Goal: Task Accomplishment & Management: Manage account settings

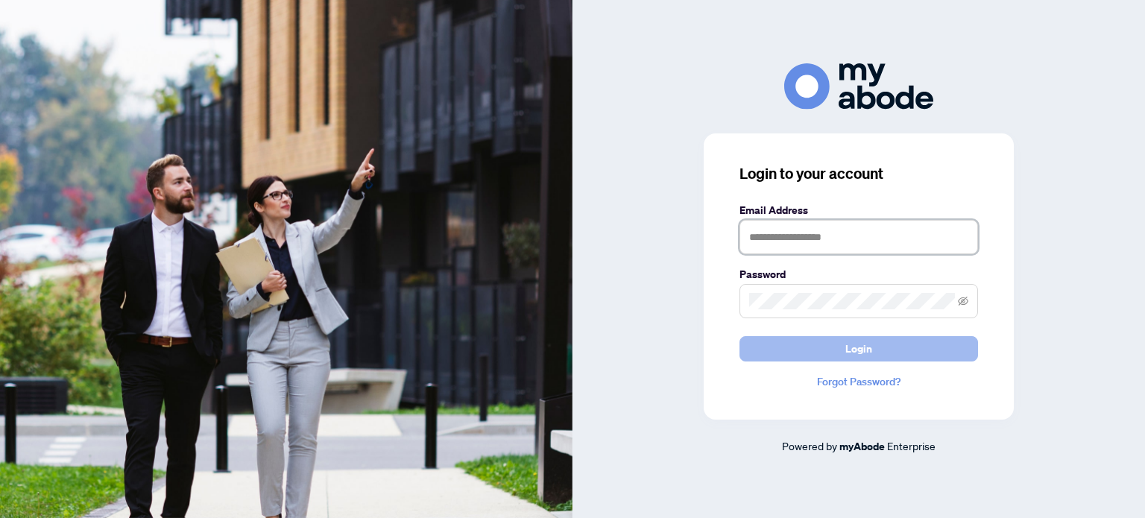
type input "**********"
click at [847, 351] on span "Login" at bounding box center [858, 349] width 27 height 24
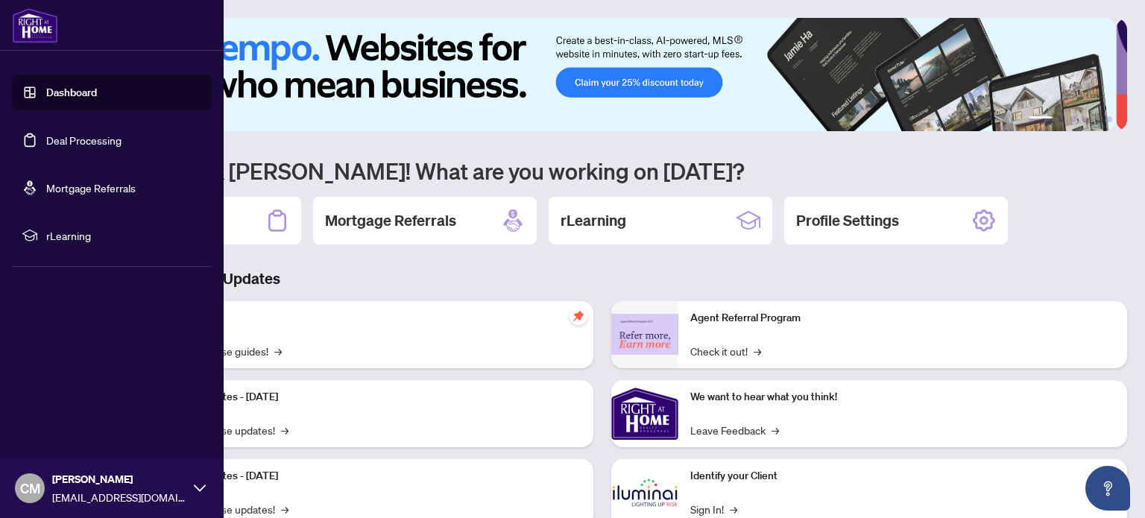
click at [46, 133] on link "Deal Processing" at bounding box center [83, 139] width 75 height 13
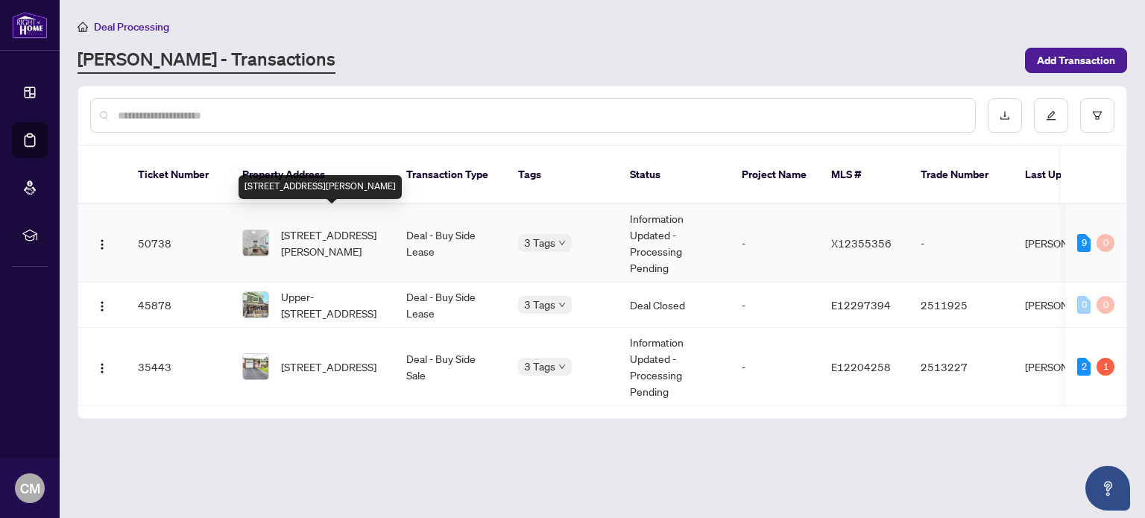
click at [321, 227] on span "[STREET_ADDRESS][PERSON_NAME]" at bounding box center [331, 243] width 101 height 33
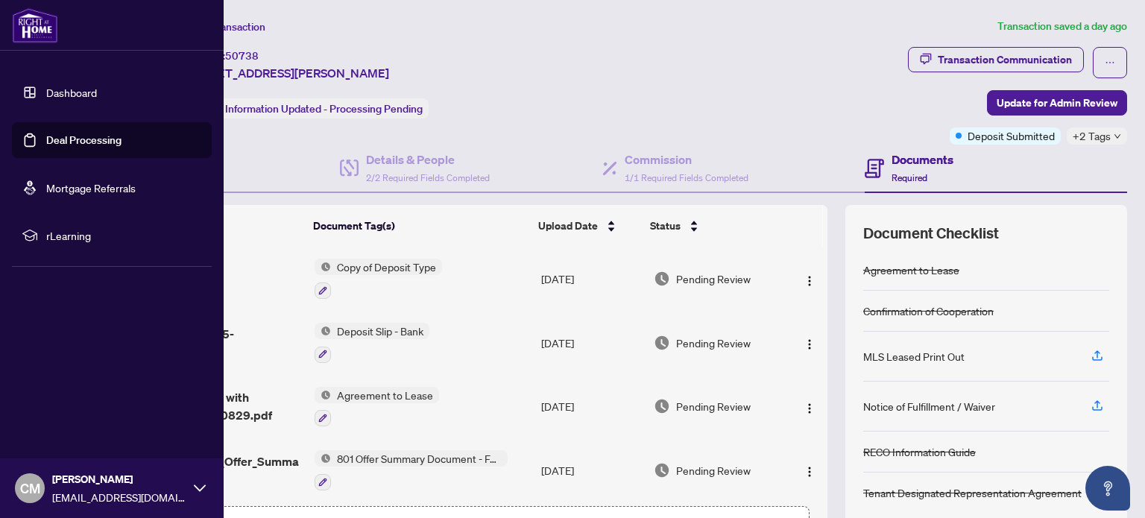
click at [63, 141] on link "Deal Processing" at bounding box center [83, 139] width 75 height 13
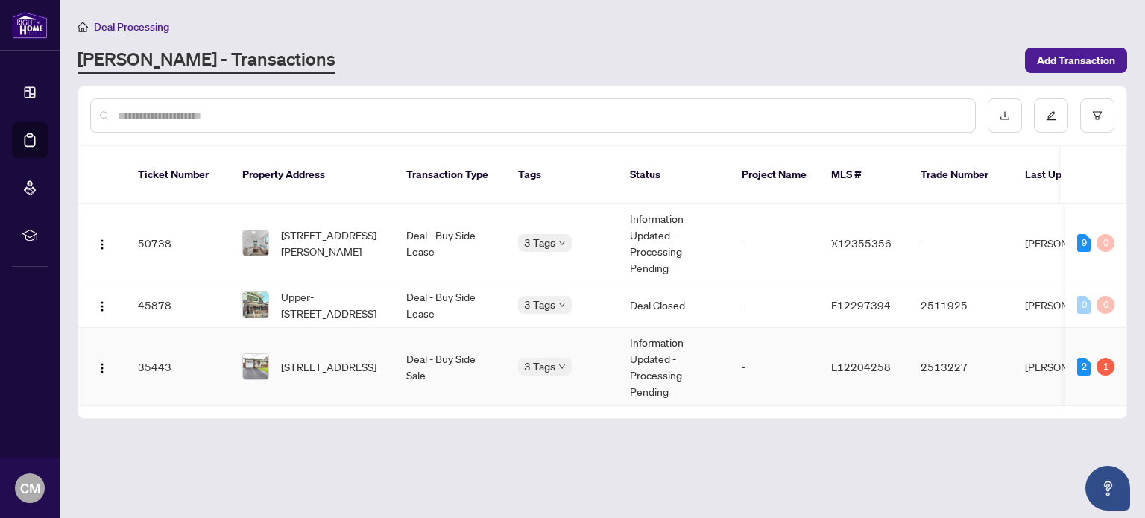
click at [444, 341] on td "Deal - Buy Side Sale" at bounding box center [450, 367] width 112 height 78
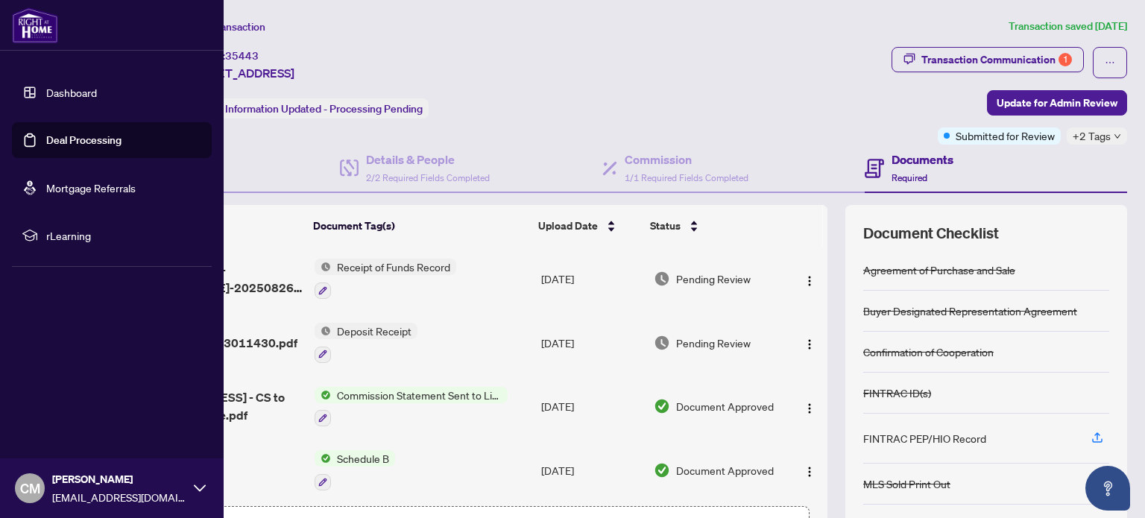
click at [81, 142] on link "Deal Processing" at bounding box center [83, 139] width 75 height 13
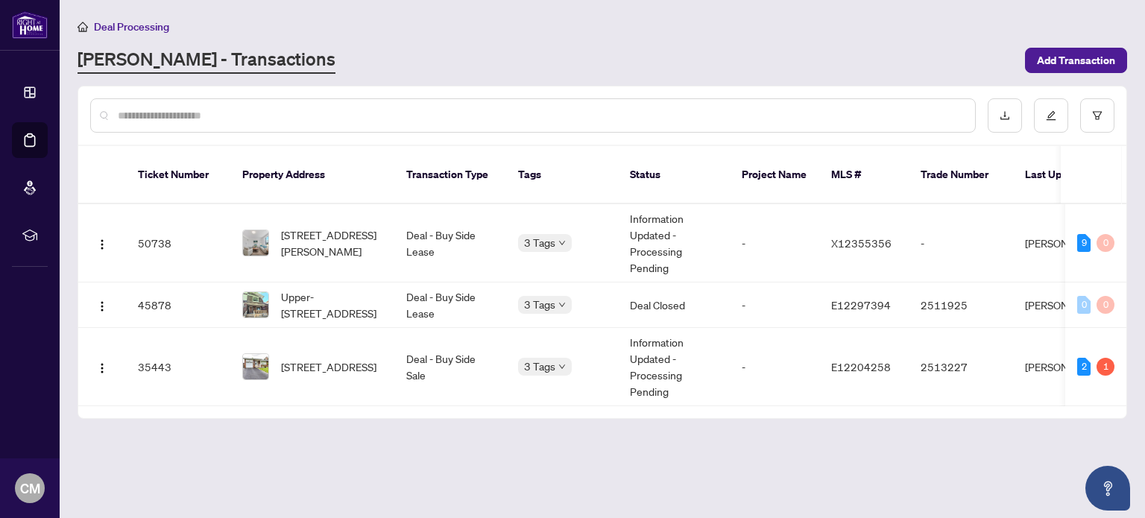
click at [704, 40] on div "Deal Processing [PERSON_NAME] - Transactions Add Transaction" at bounding box center [603, 46] width 1050 height 56
click at [527, 52] on div "[PERSON_NAME] - Transactions" at bounding box center [547, 60] width 939 height 27
click at [335, 42] on div "Deal Processing [PERSON_NAME] - Transactions Add Transaction" at bounding box center [603, 46] width 1050 height 56
click at [516, 36] on div "Deal Processing [PERSON_NAME] - Transactions Add Transaction" at bounding box center [603, 46] width 1050 height 56
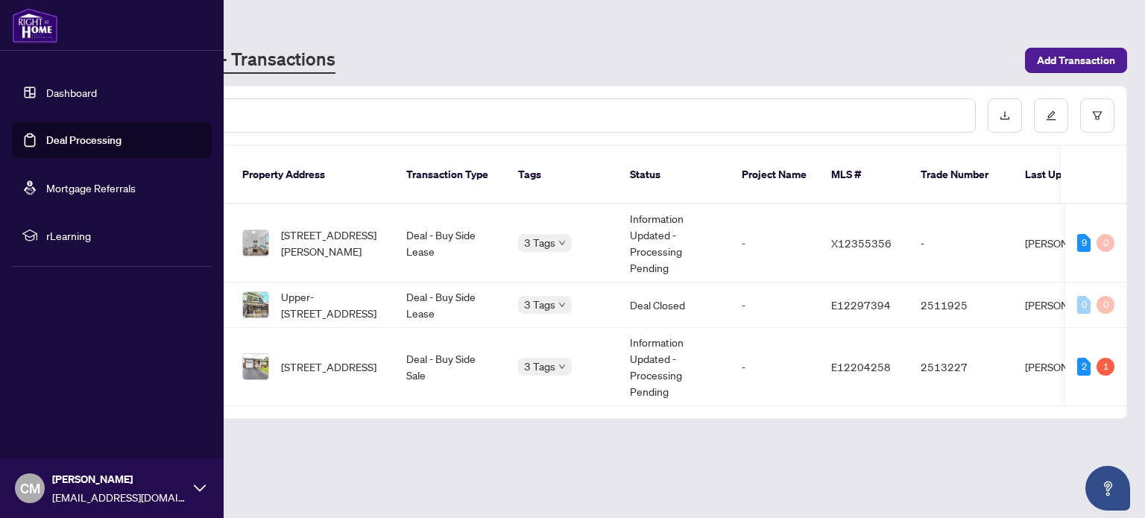
click at [63, 87] on link "Dashboard" at bounding box center [71, 92] width 51 height 13
